Goal: Task Accomplishment & Management: Manage account settings

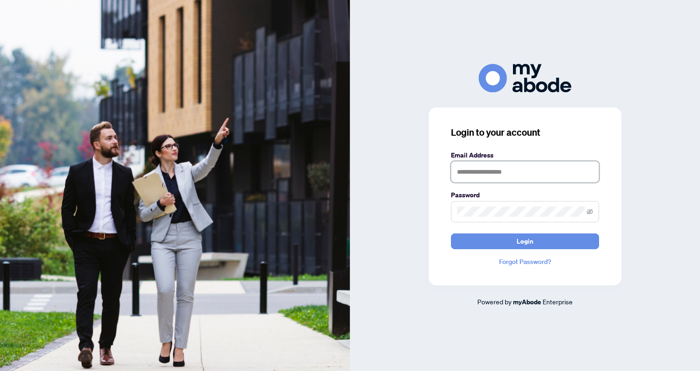
click at [473, 172] on input "text" at bounding box center [525, 171] width 148 height 21
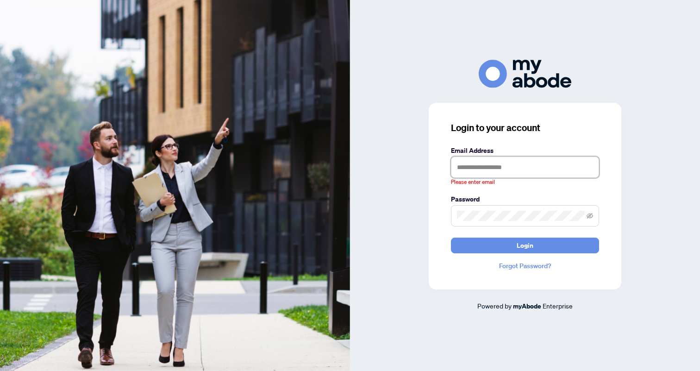
type input "**********"
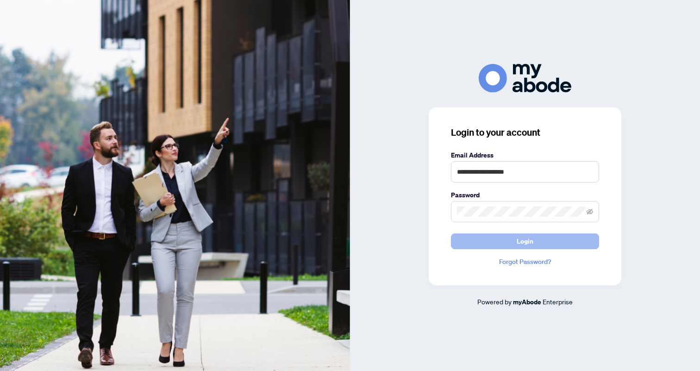
click at [536, 241] on button "Login" at bounding box center [525, 241] width 148 height 16
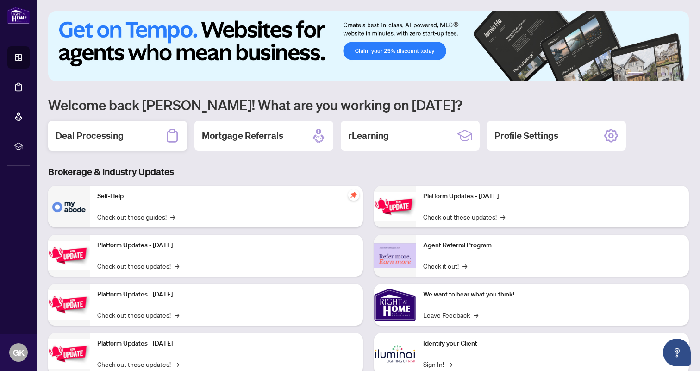
click at [86, 134] on h2 "Deal Processing" at bounding box center [90, 135] width 68 height 13
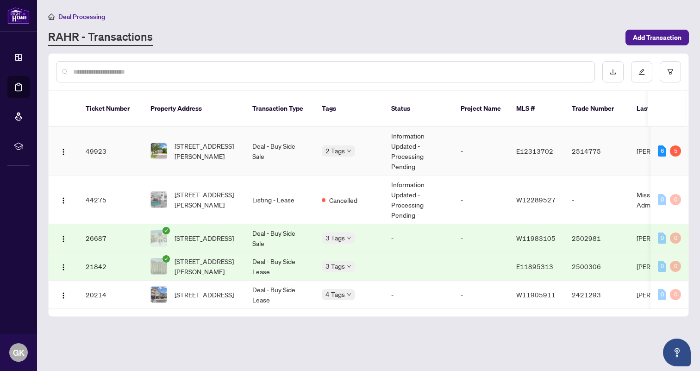
click at [95, 156] on td "49923" at bounding box center [110, 151] width 65 height 49
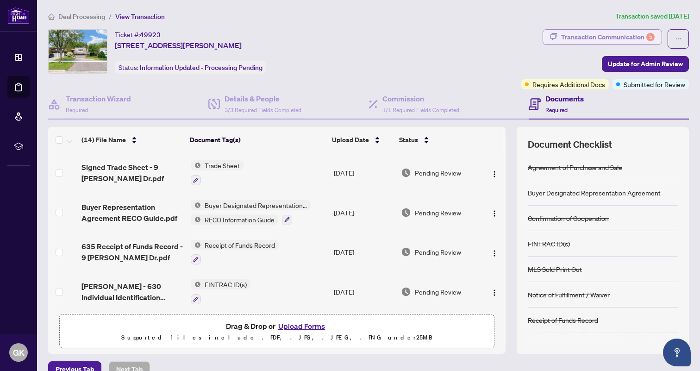
click at [620, 37] on div "Transaction Communication 5" at bounding box center [607, 37] width 93 height 15
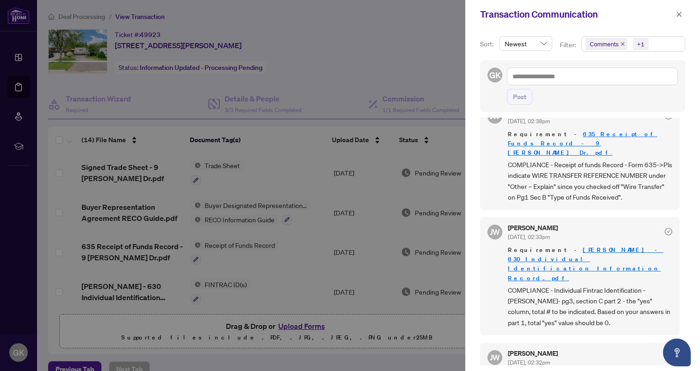
scroll to position [312, 0]
click at [416, 53] on div at bounding box center [350, 185] width 700 height 371
click at [678, 15] on icon "close" at bounding box center [679, 14] width 5 height 5
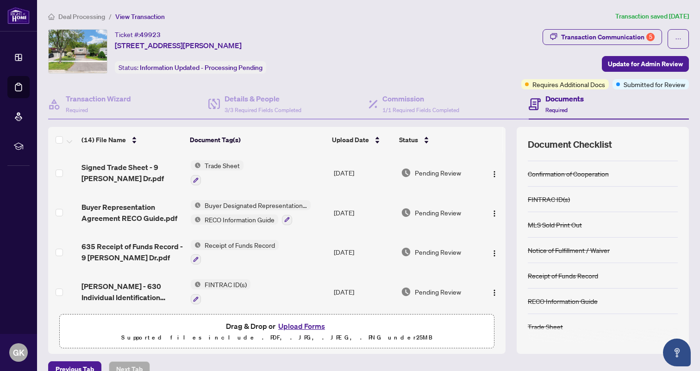
scroll to position [0, 0]
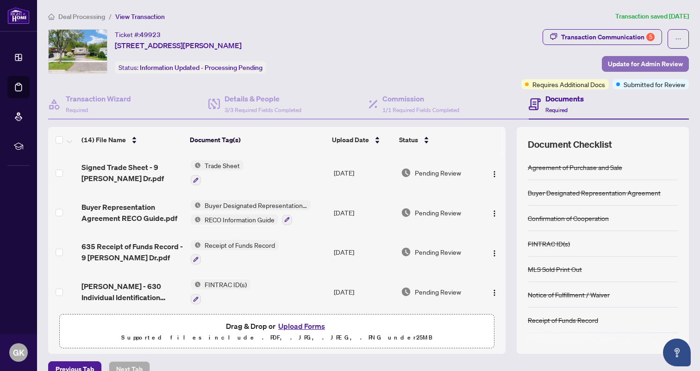
click at [637, 65] on span "Update for Admin Review" at bounding box center [645, 63] width 75 height 15
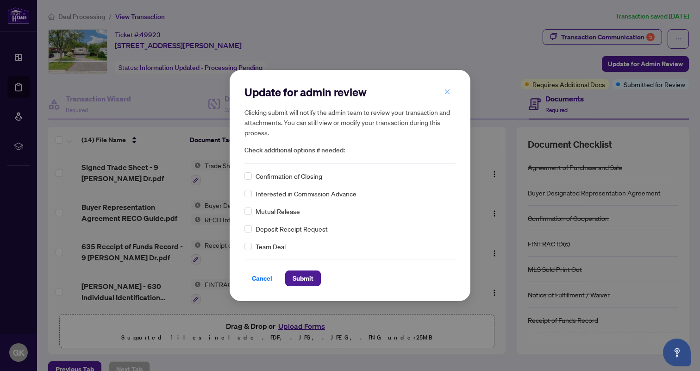
click at [448, 94] on icon "close" at bounding box center [447, 91] width 6 height 6
